Goal: Find contact information: Find contact information

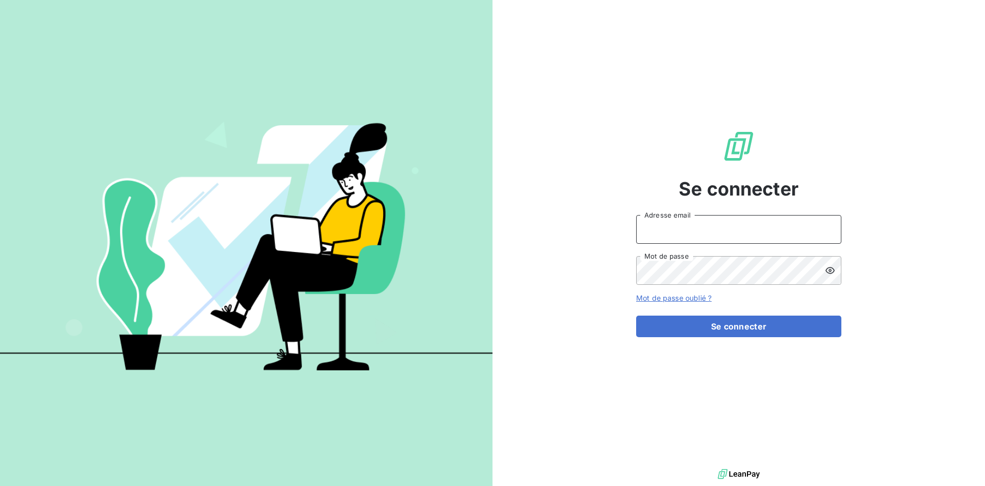
click at [711, 230] on input "Adresse email" at bounding box center [738, 229] width 205 height 29
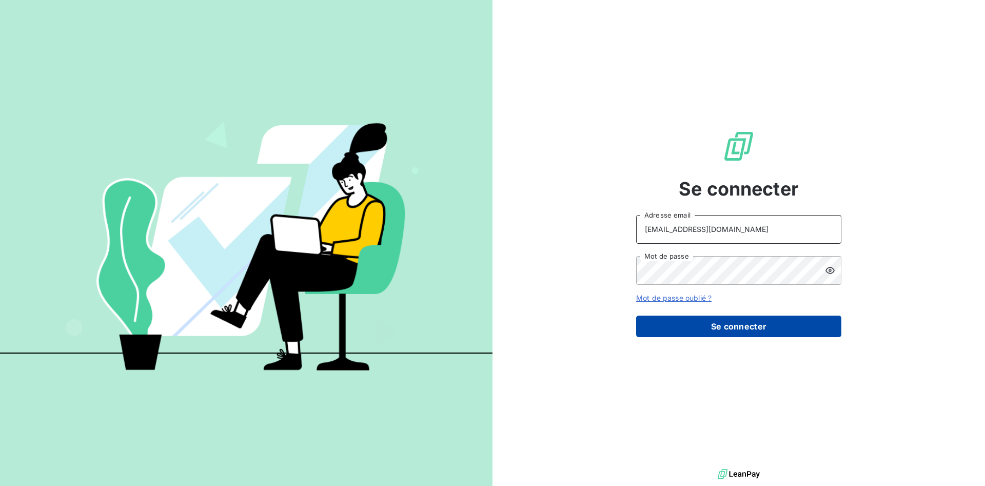
type input "[EMAIL_ADDRESS][DOMAIN_NAME]"
click at [711, 329] on button "Se connecter" at bounding box center [738, 326] width 205 height 22
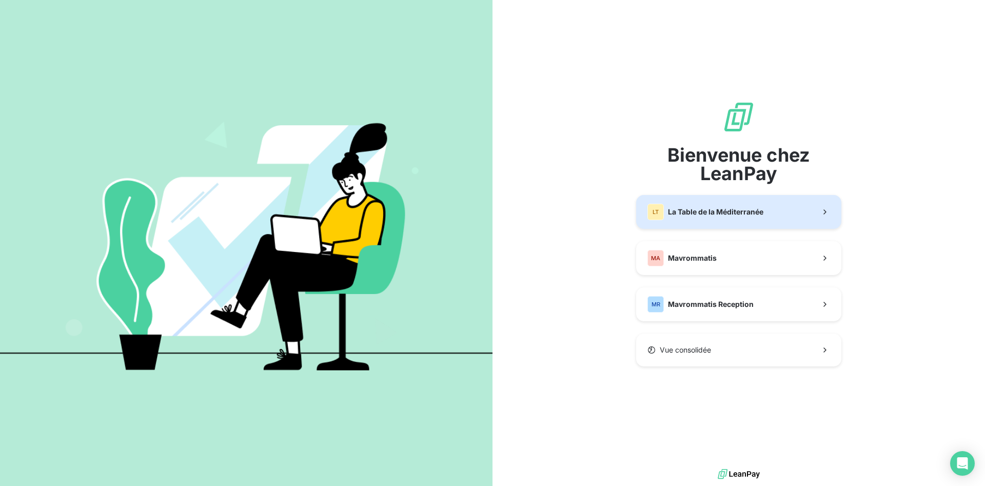
click at [728, 213] on span "La Table de la Méditerranée" at bounding box center [715, 212] width 95 height 10
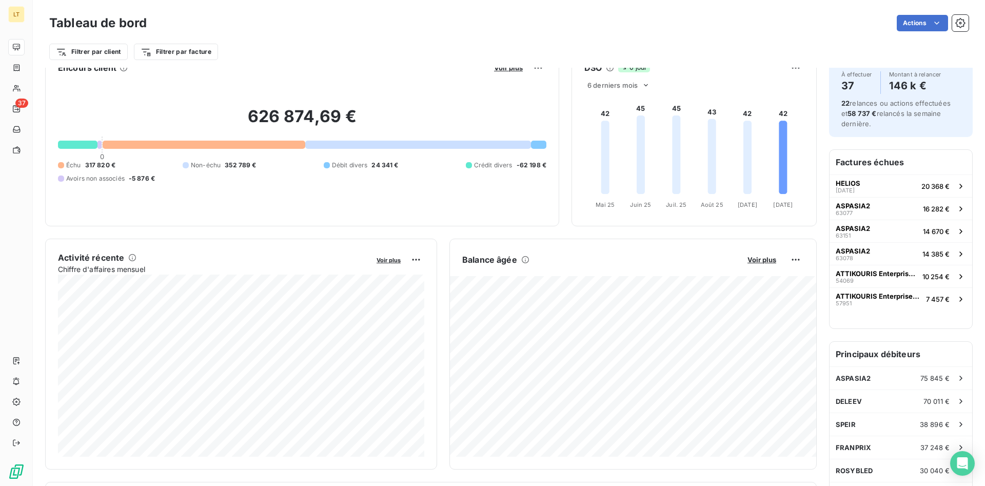
scroll to position [53, 0]
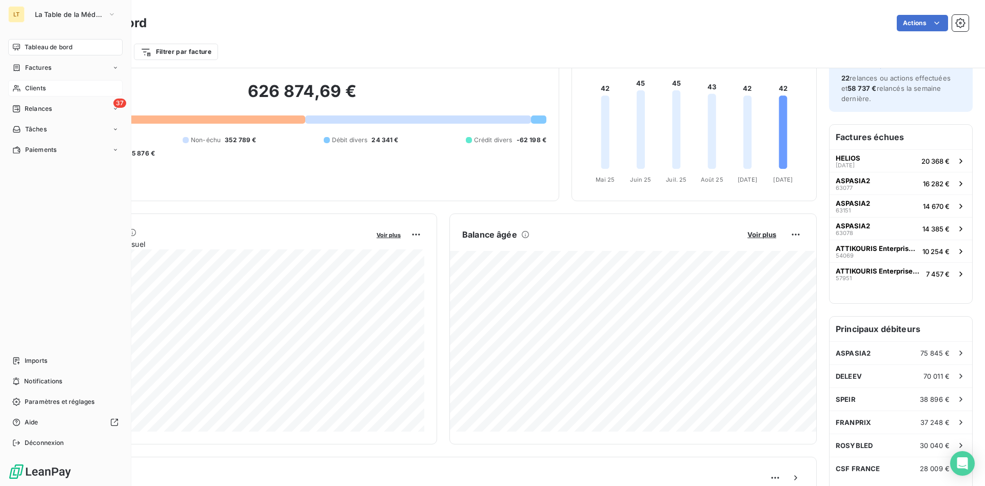
click at [22, 88] on div "Clients" at bounding box center [65, 88] width 114 height 16
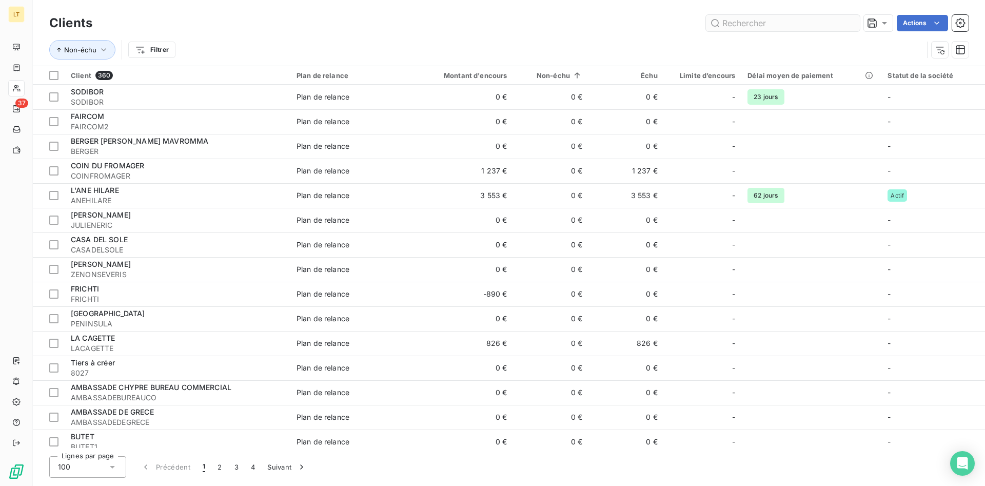
click at [746, 27] on input "text" at bounding box center [783, 23] width 154 height 16
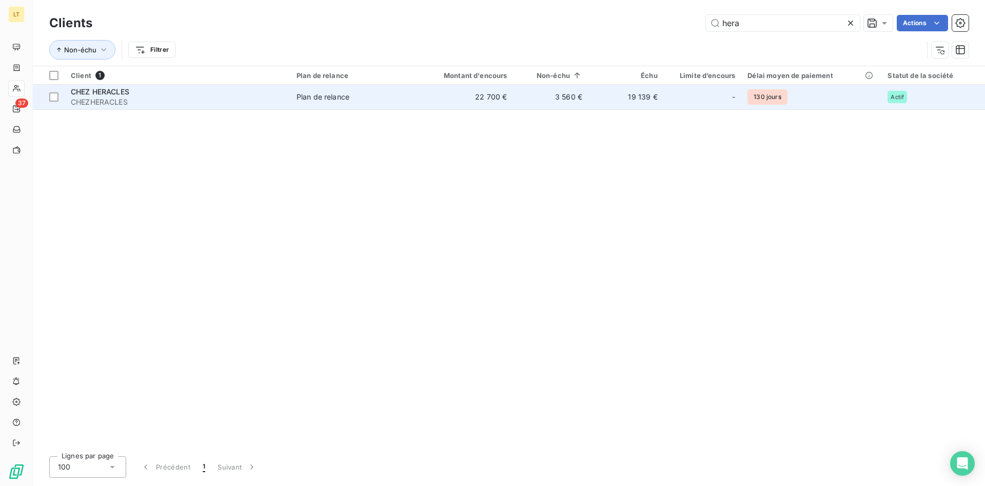
type input "hera"
click at [114, 96] on div "CHEZ HERACLES" at bounding box center [177, 92] width 213 height 10
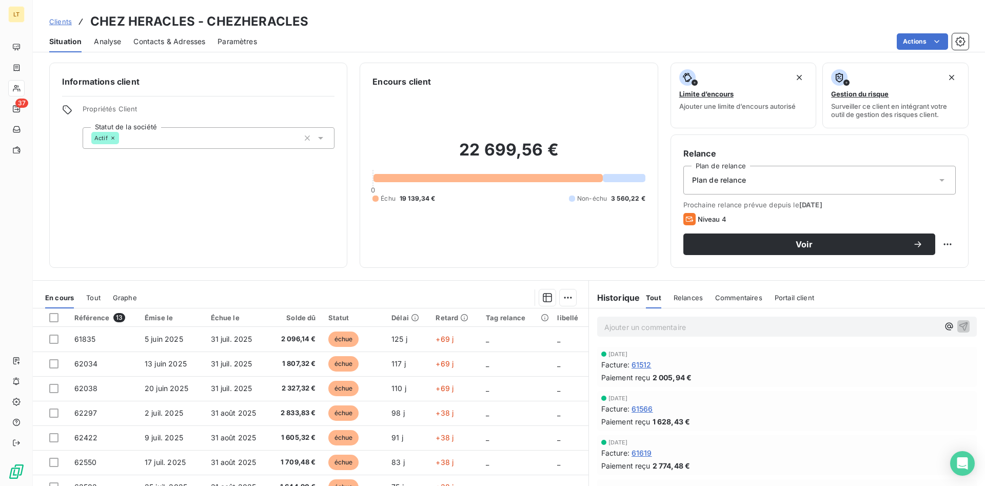
click at [148, 44] on span "Contacts & Adresses" at bounding box center [169, 41] width 72 height 10
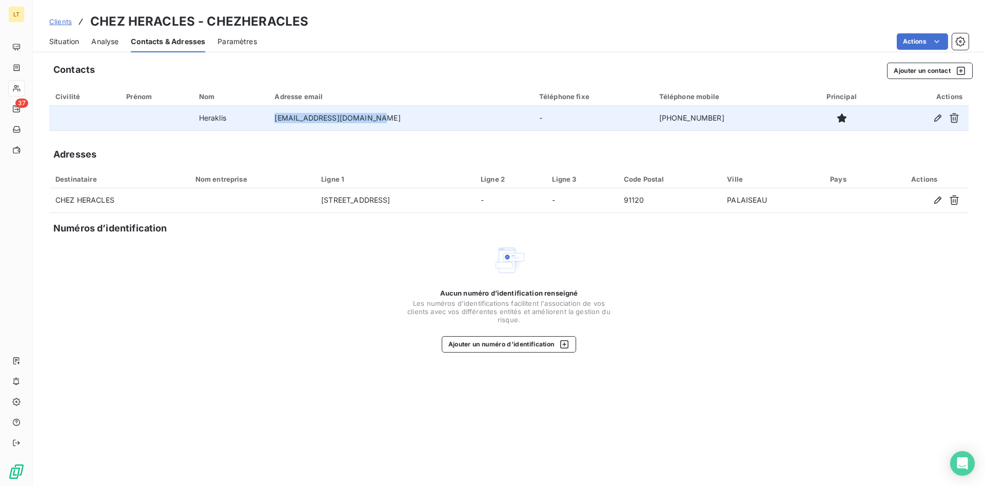
drag, startPoint x: 390, startPoint y: 118, endPoint x: 280, endPoint y: 117, distance: 110.3
click at [280, 117] on tr "Heraklis [EMAIL_ADDRESS][DOMAIN_NAME] - [PHONE_NUMBER]" at bounding box center [508, 118] width 919 height 25
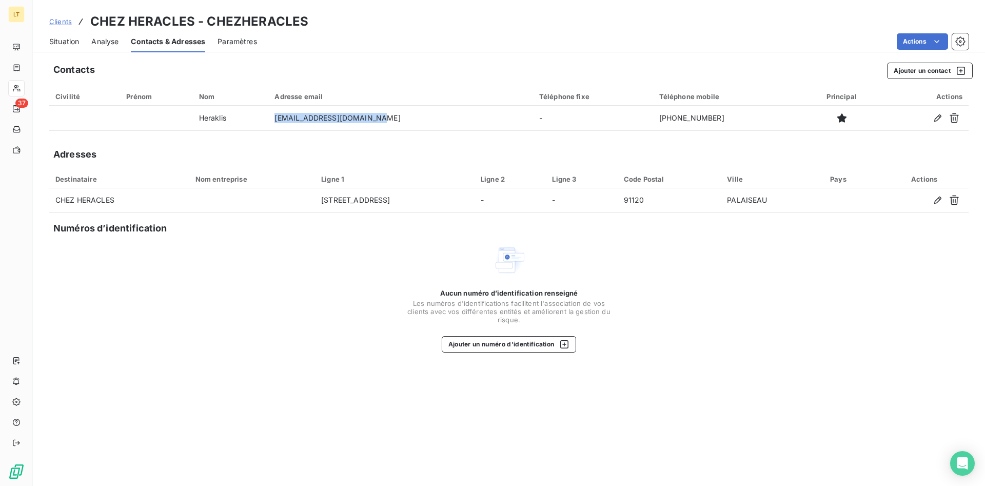
copy tr "[EMAIL_ADDRESS][DOMAIN_NAME]"
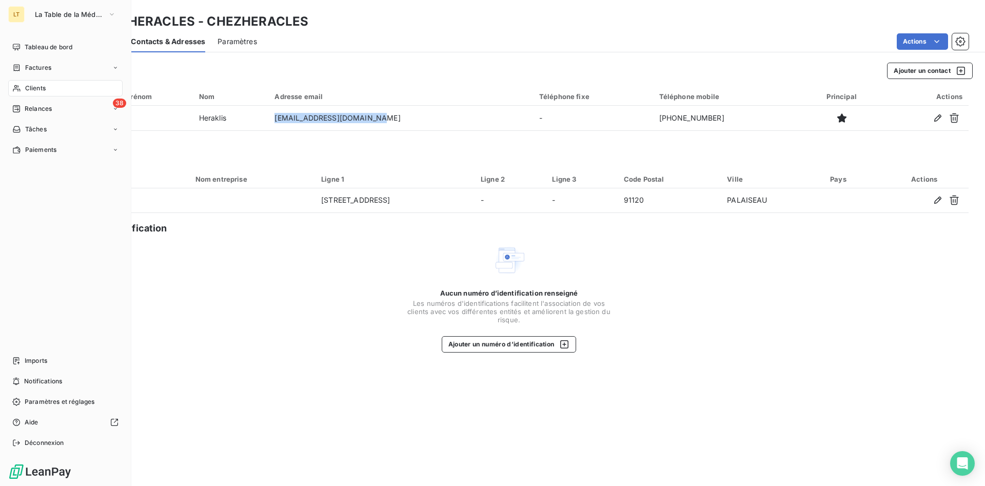
click at [31, 83] on div "Clients" at bounding box center [65, 88] width 114 height 16
